Goal: Information Seeking & Learning: Compare options

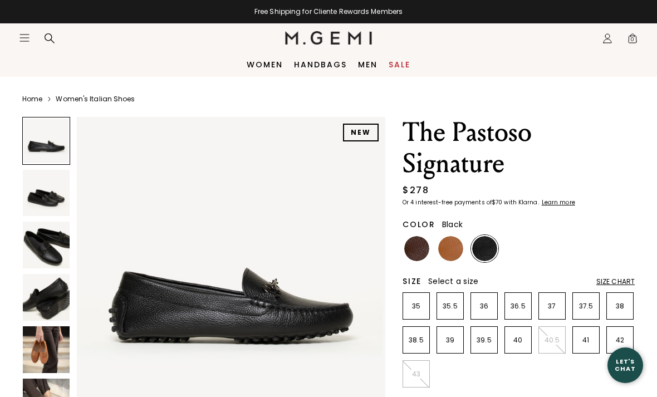
click at [326, 67] on link "Handbags" at bounding box center [320, 64] width 53 height 9
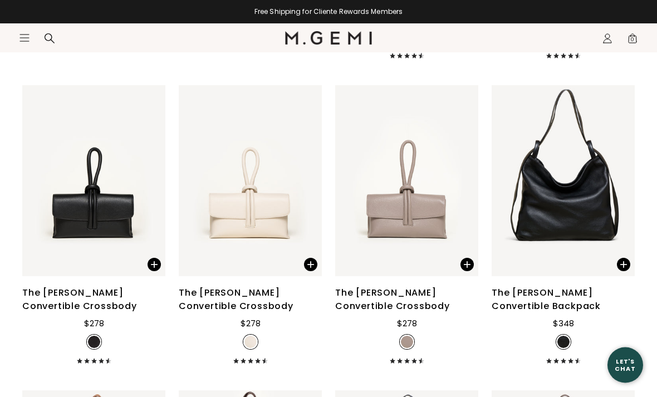
scroll to position [1640, 0]
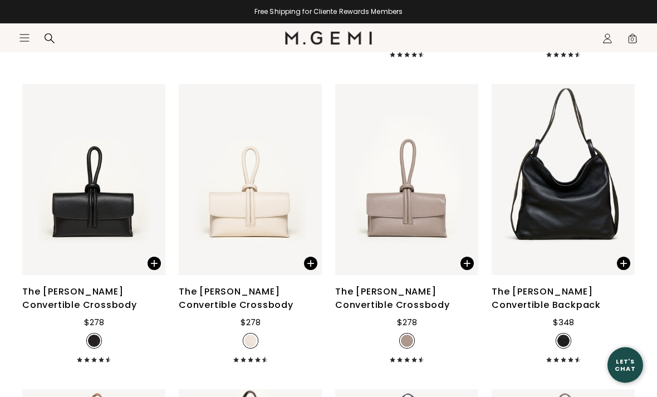
click at [550, 286] on div "The [PERSON_NAME] Convertible Backpack" at bounding box center [563, 299] width 143 height 27
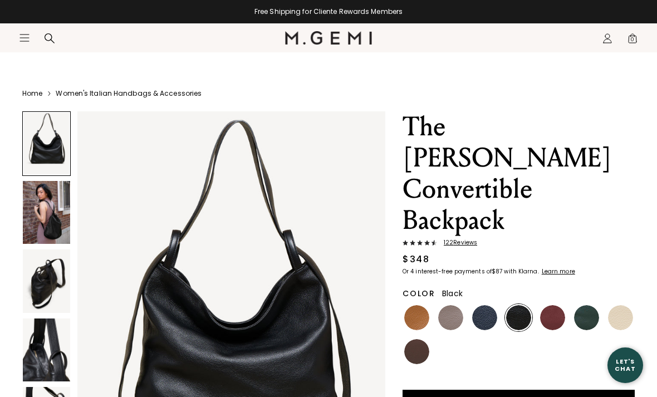
scroll to position [33, 0]
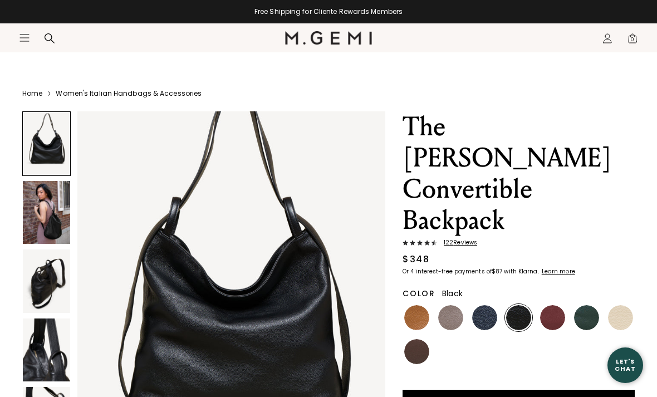
click at [58, 296] on img at bounding box center [46, 280] width 47 height 63
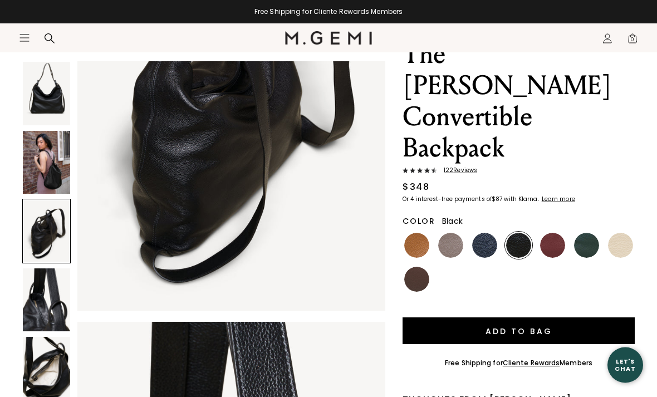
scroll to position [121, 0]
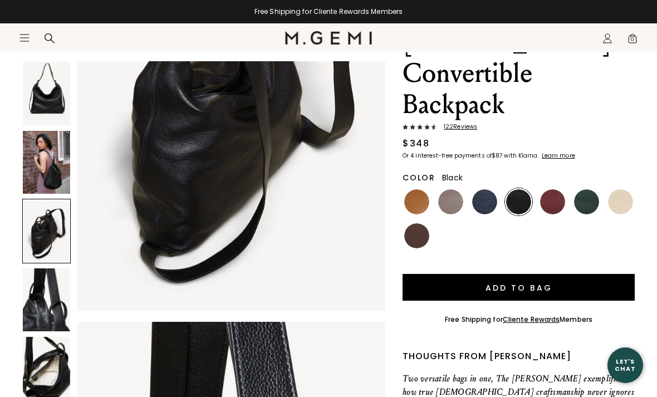
click at [49, 376] on img at bounding box center [46, 368] width 47 height 63
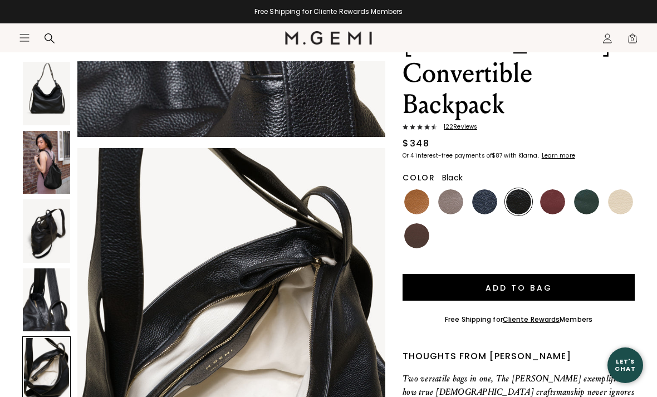
scroll to position [1686, 0]
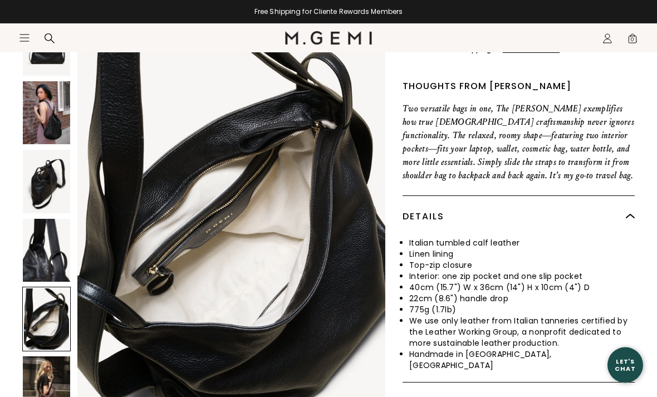
click at [58, 367] on img at bounding box center [46, 388] width 47 height 63
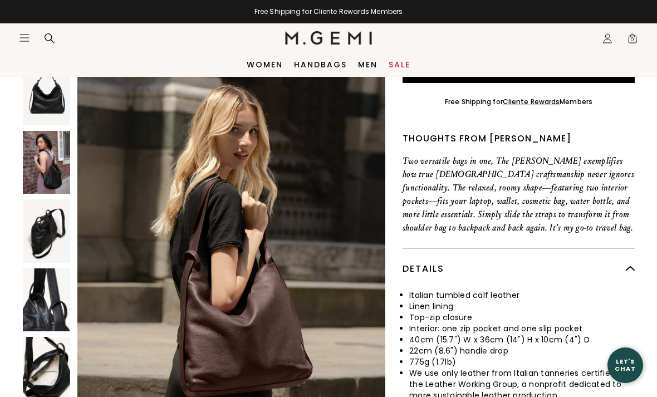
scroll to position [338, 0]
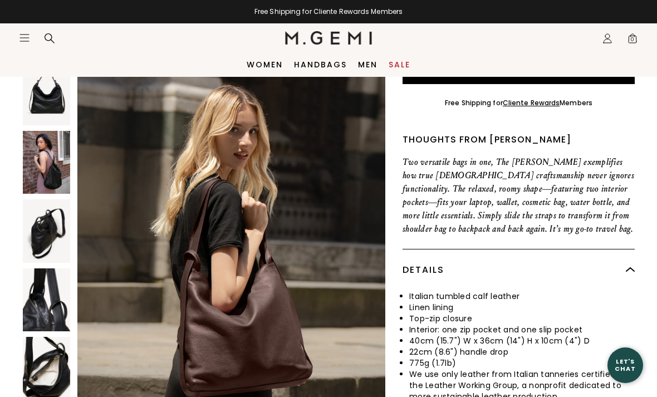
click at [38, 268] on img at bounding box center [46, 299] width 47 height 63
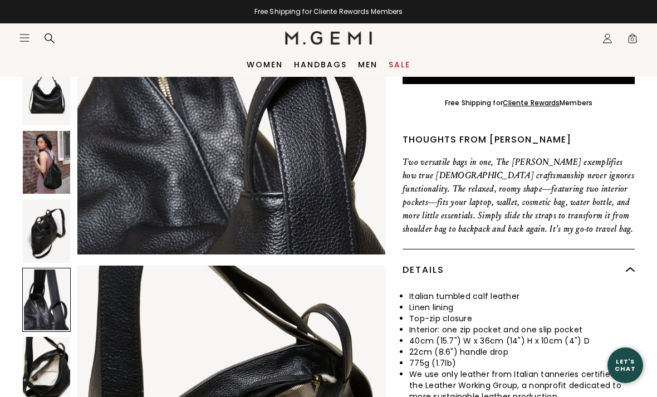
click at [57, 336] on div at bounding box center [46, 368] width 48 height 65
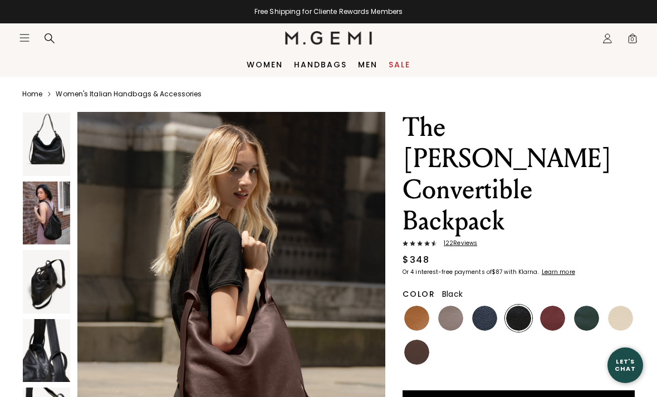
scroll to position [4, 0]
click at [458, 241] on div "122 Review s" at bounding box center [519, 245] width 232 height 9
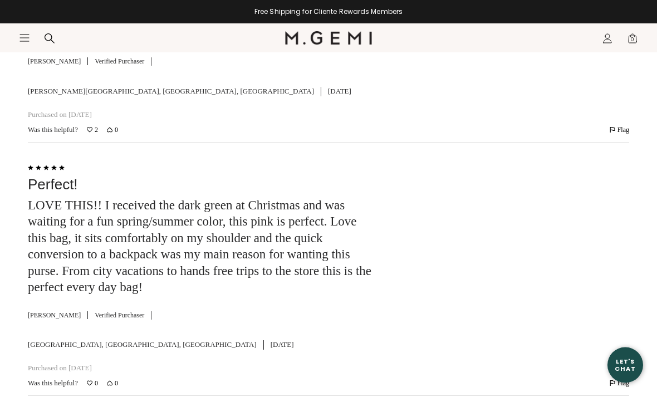
scroll to position [4091, 0]
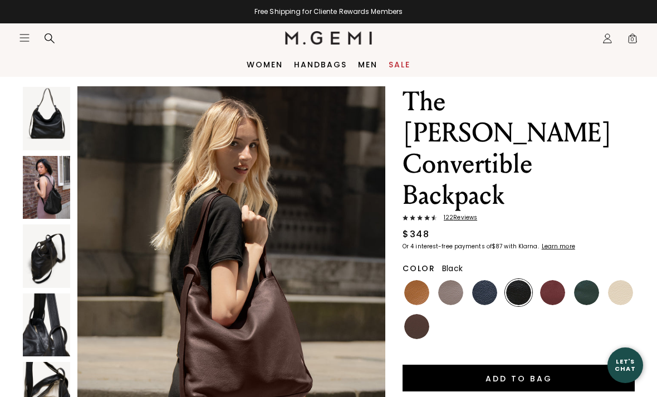
scroll to position [20, 0]
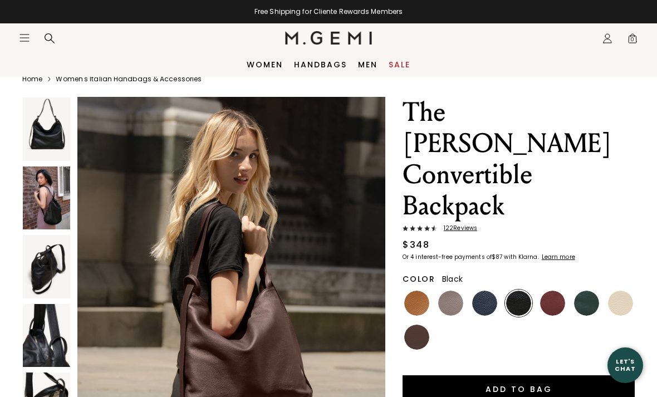
click at [424, 325] on img at bounding box center [416, 337] width 25 height 25
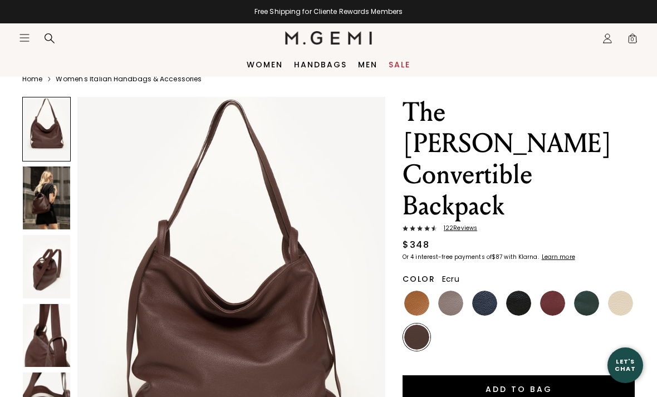
click at [624, 291] on img at bounding box center [620, 303] width 25 height 25
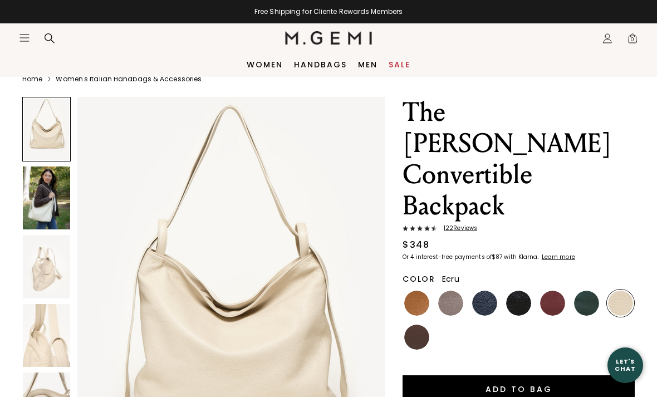
click at [590, 291] on img at bounding box center [586, 303] width 25 height 25
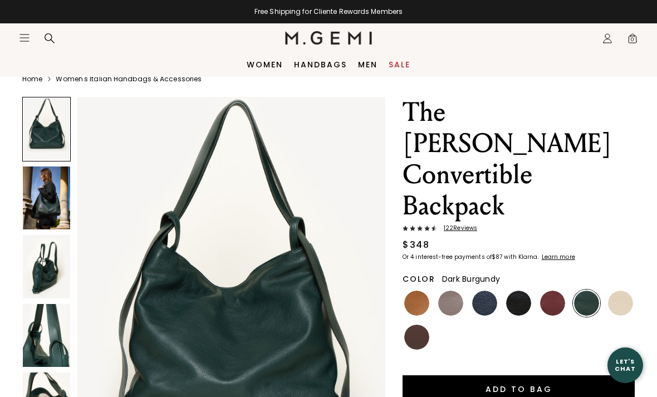
click at [557, 291] on img at bounding box center [552, 303] width 25 height 25
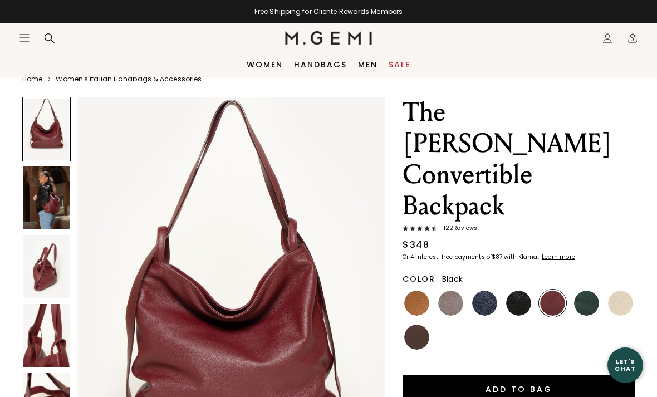
click at [517, 291] on img at bounding box center [518, 303] width 25 height 25
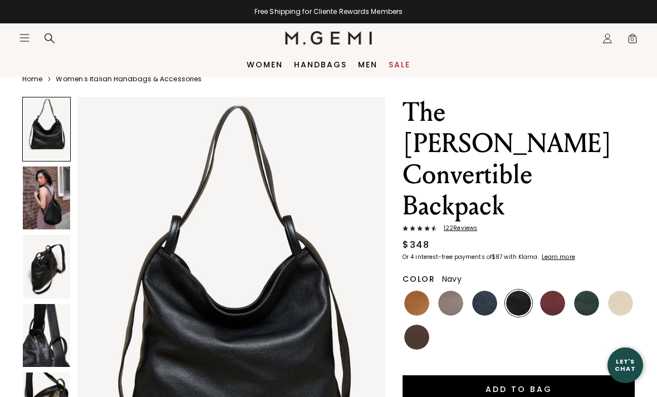
click at [487, 291] on img at bounding box center [484, 303] width 25 height 25
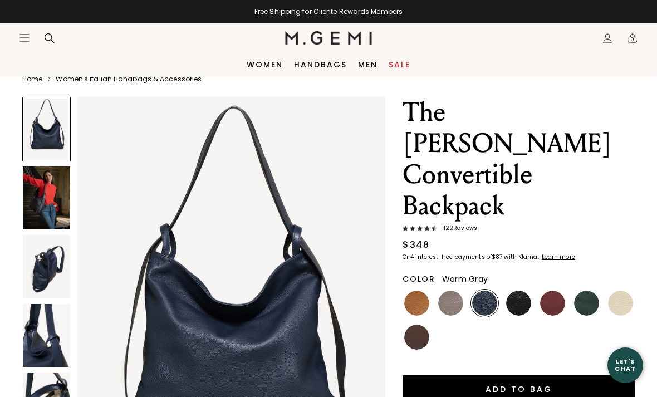
click at [459, 291] on img at bounding box center [450, 303] width 25 height 25
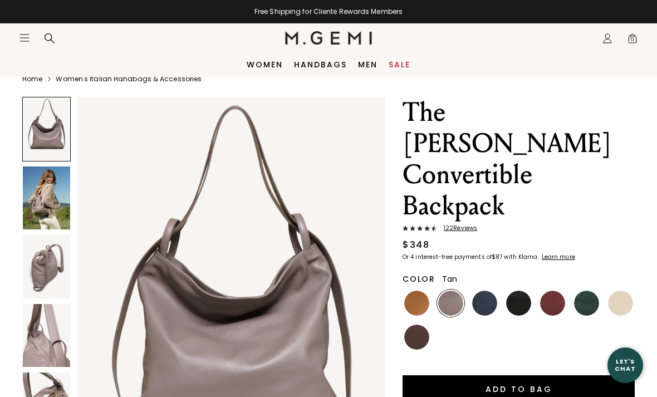
click at [410, 291] on img at bounding box center [416, 303] width 25 height 25
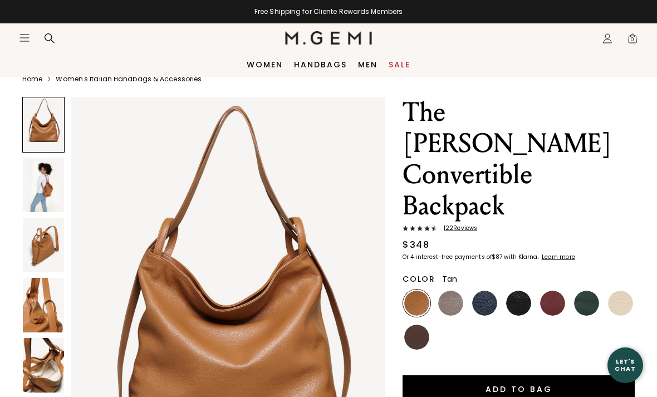
click at [518, 291] on img at bounding box center [518, 303] width 25 height 25
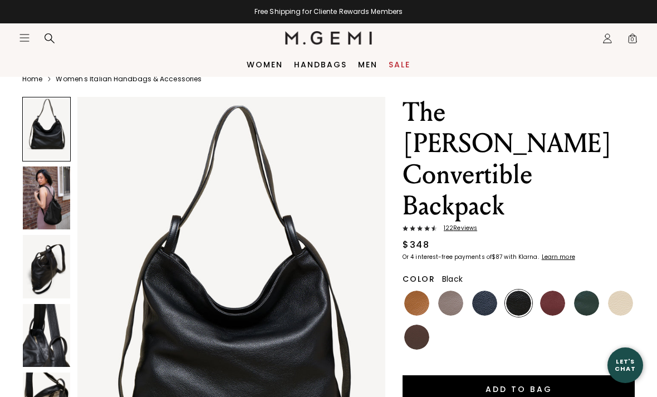
click at [418, 291] on img at bounding box center [416, 303] width 25 height 25
